Goal: Obtain resource: Download file/media

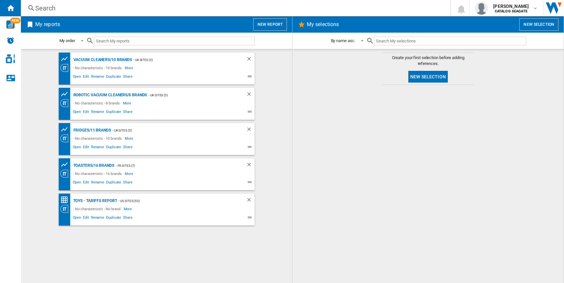
click at [266, 29] on button "New report" at bounding box center [270, 24] width 34 height 12
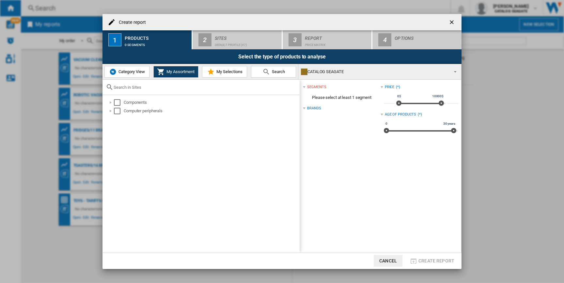
click at [129, 76] on button "Category View" at bounding box center [126, 72] width 45 height 12
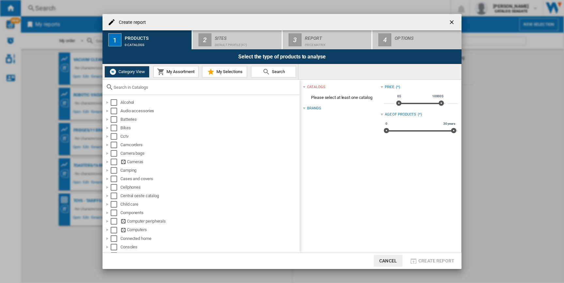
click at [130, 90] on div at bounding box center [201, 87] width 197 height 15
click at [129, 88] on input "text" at bounding box center [205, 87] width 183 height 5
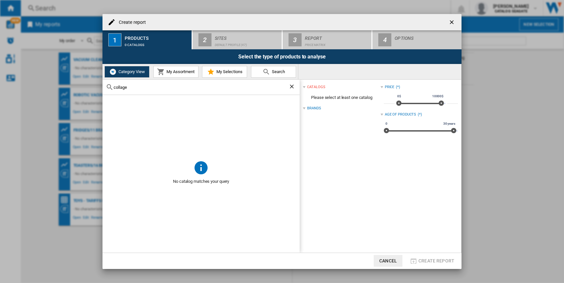
type input "collagen"
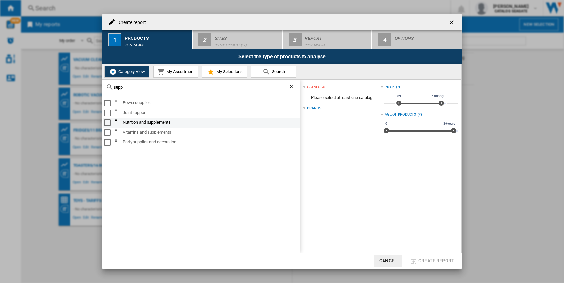
type input "supp"
click at [108, 124] on div "Select" at bounding box center [107, 123] width 7 height 7
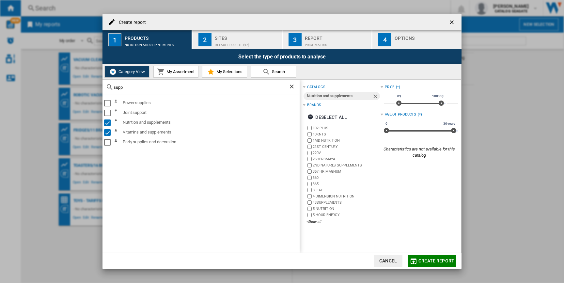
click at [242, 43] on div "Default profile (47)" at bounding box center [247, 43] width 64 height 7
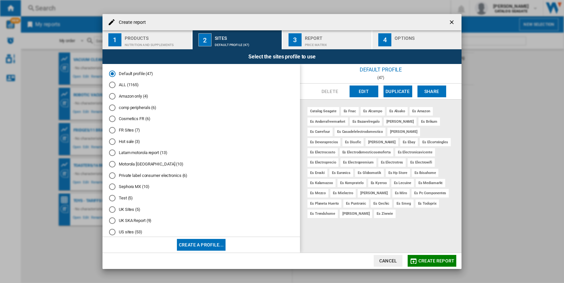
scroll to position [12, 0]
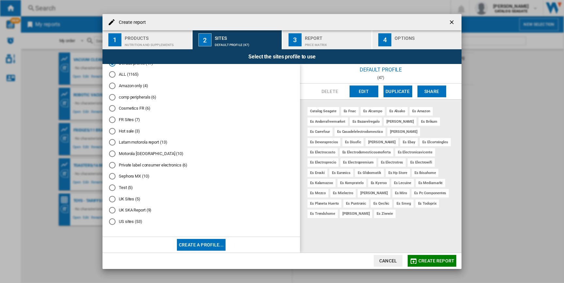
click at [111, 222] on div "US sites (53)" at bounding box center [112, 221] width 7 height 7
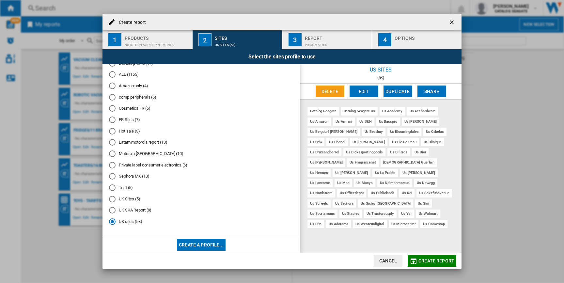
click at [417, 261] on md-icon "button" at bounding box center [414, 261] width 8 height 8
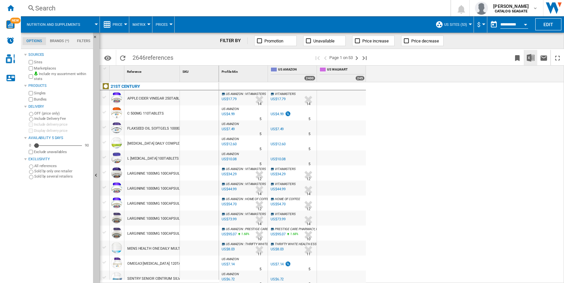
click at [532, 58] on img "Download in Excel" at bounding box center [531, 58] width 8 height 8
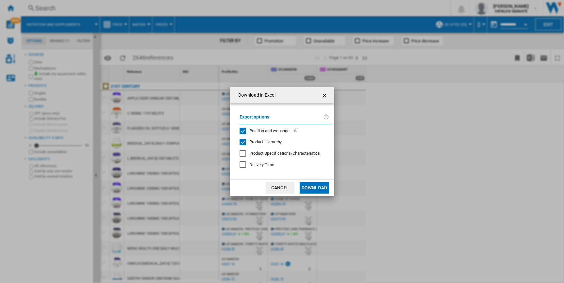
click at [316, 186] on button "Download" at bounding box center [314, 188] width 29 height 12
